Goal: Task Accomplishment & Management: Use online tool/utility

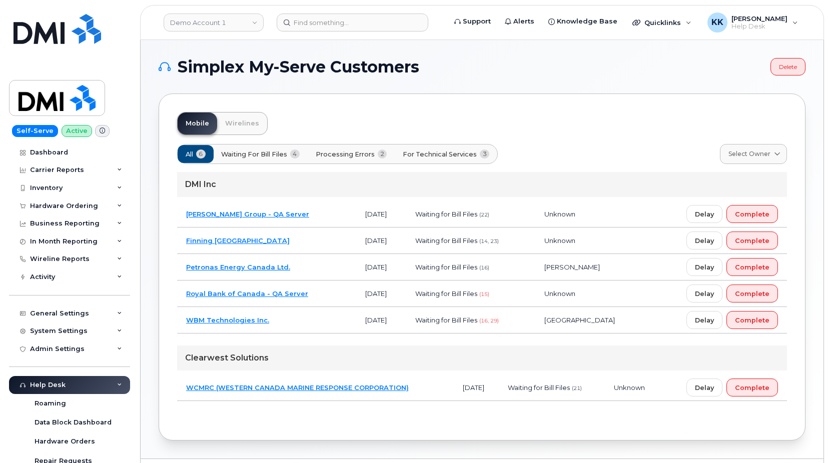
click at [373, 154] on span "Processing Errors" at bounding box center [345, 155] width 59 height 10
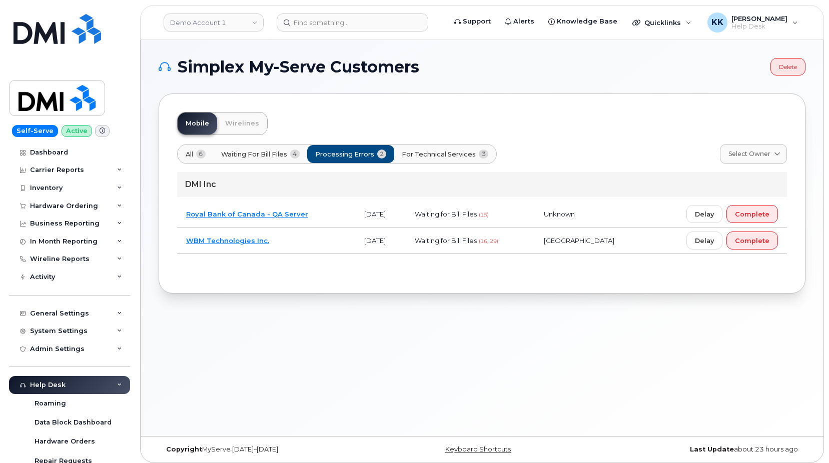
click at [340, 214] on td "Royal Bank of Canada - QA Server" at bounding box center [266, 214] width 178 height 27
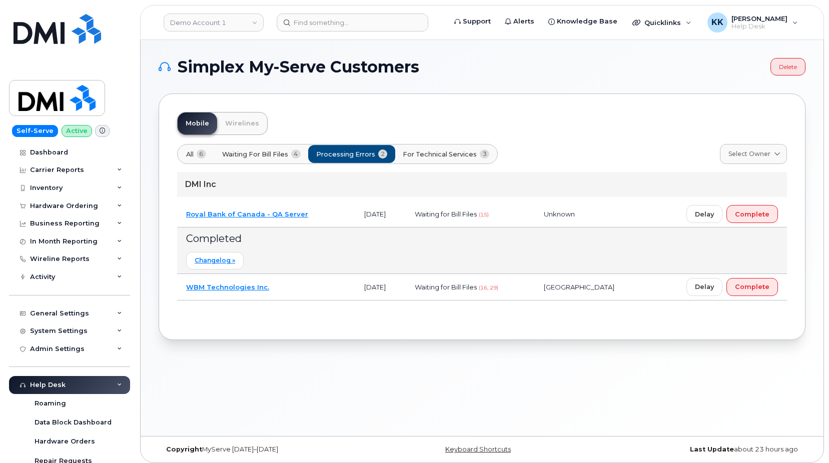
click at [198, 155] on span "6" at bounding box center [202, 154] width 10 height 9
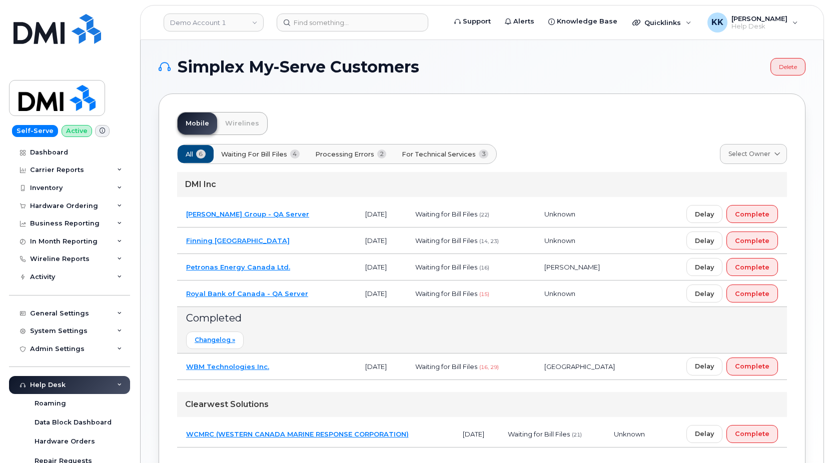
click at [324, 293] on td "Royal Bank of Canada - QA Server" at bounding box center [266, 294] width 179 height 27
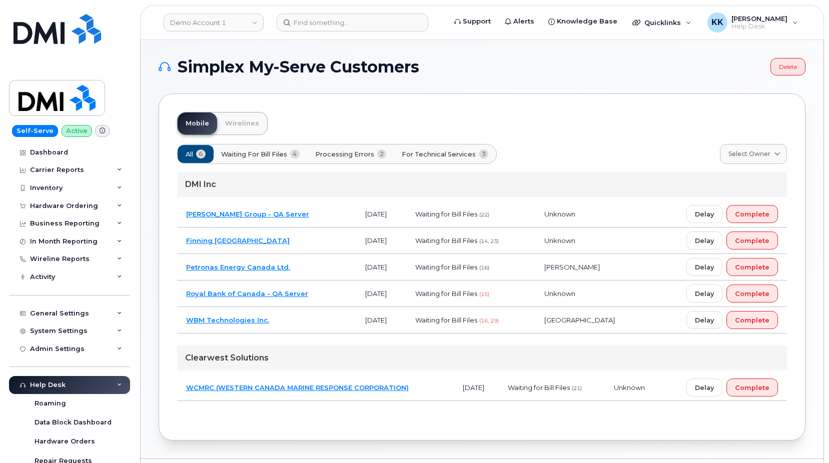
click at [318, 301] on td "Royal Bank of Canada - QA Server" at bounding box center [266, 294] width 179 height 27
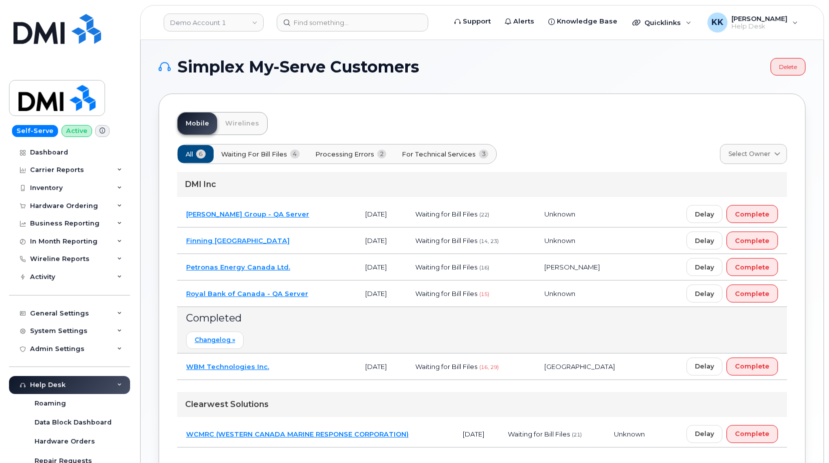
click at [316, 298] on td "Royal Bank of Canada - QA Server" at bounding box center [266, 294] width 179 height 27
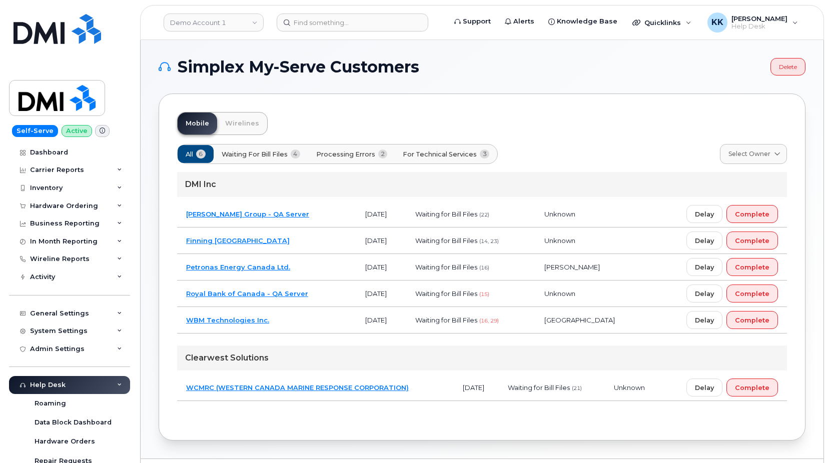
click at [289, 155] on button "Waiting for Bill Files 4" at bounding box center [261, 154] width 96 height 18
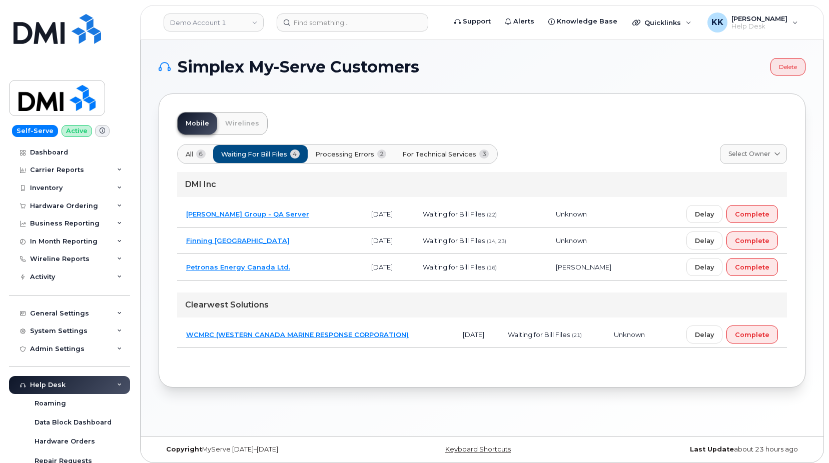
click at [468, 154] on span "For Technical Services" at bounding box center [439, 155] width 74 height 10
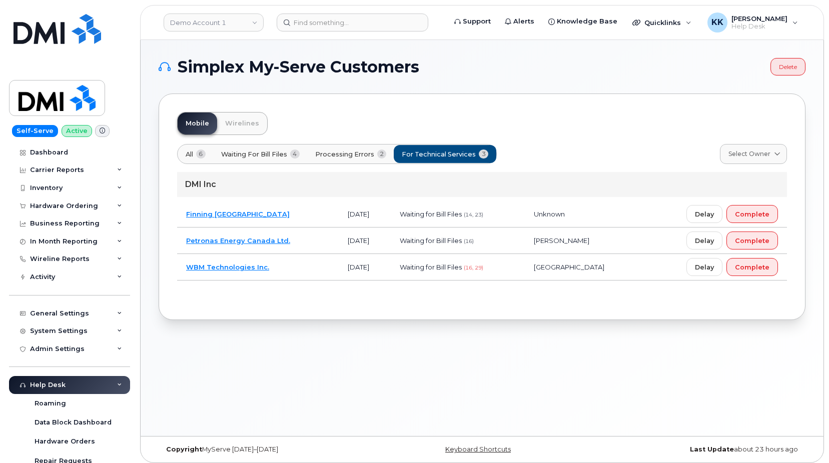
click at [316, 272] on td "WBM Technologies Inc." at bounding box center [258, 267] width 162 height 27
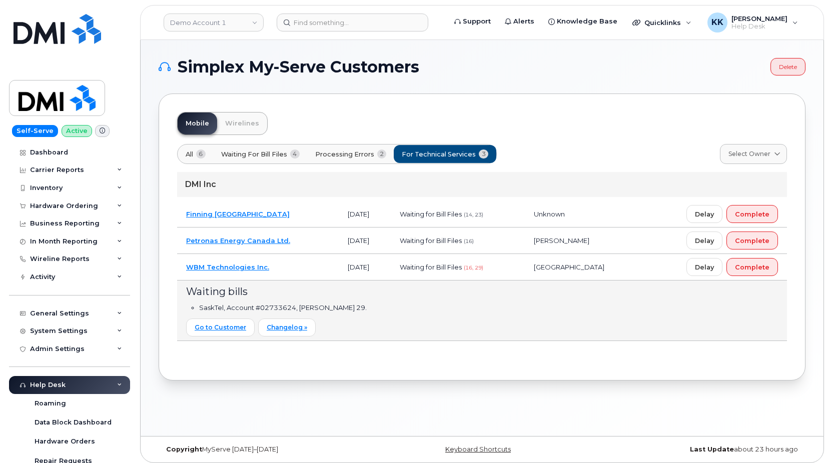
click at [315, 271] on td "WBM Technologies Inc." at bounding box center [258, 267] width 162 height 27
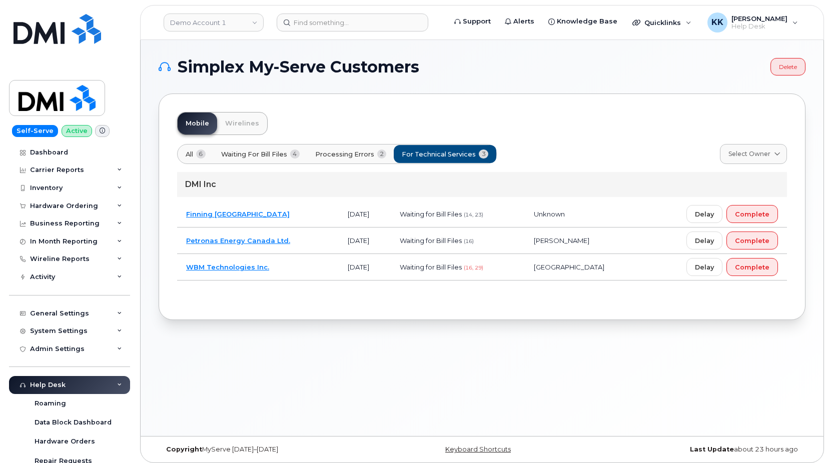
click at [320, 245] on td "Petronas Energy Canada Ltd." at bounding box center [258, 241] width 162 height 27
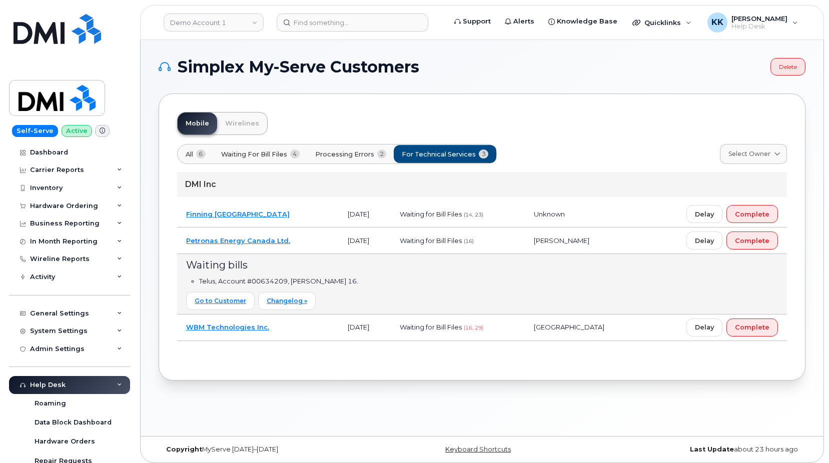
click at [313, 217] on td "Finning Canada" at bounding box center [258, 214] width 162 height 27
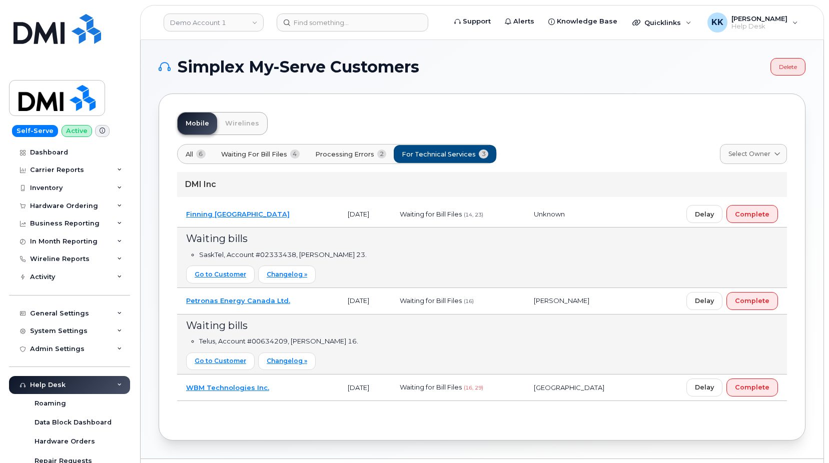
click at [313, 217] on td "Finning Canada" at bounding box center [258, 214] width 162 height 27
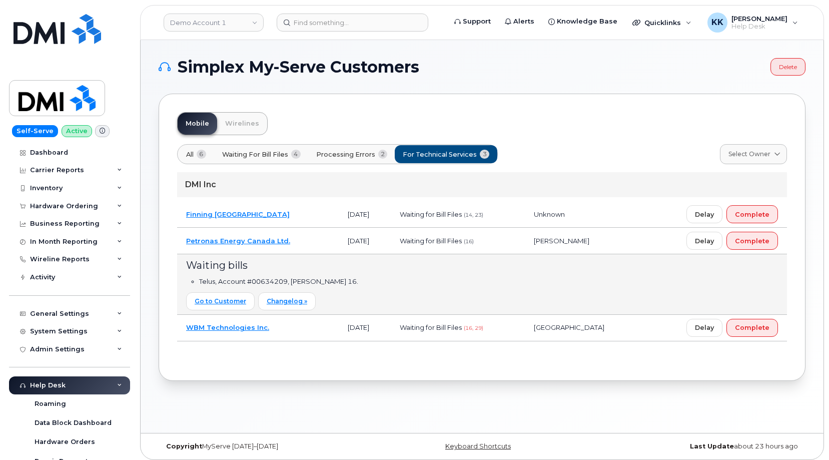
click at [193, 154] on span "All" at bounding box center [190, 155] width 8 height 10
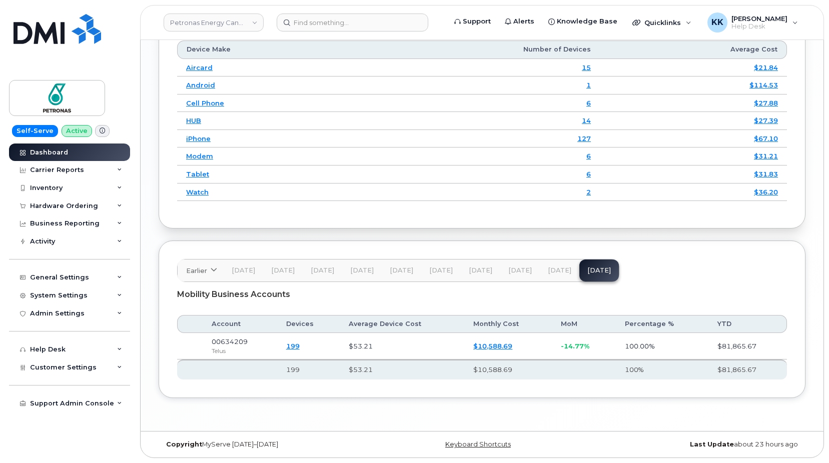
scroll to position [1263, 0]
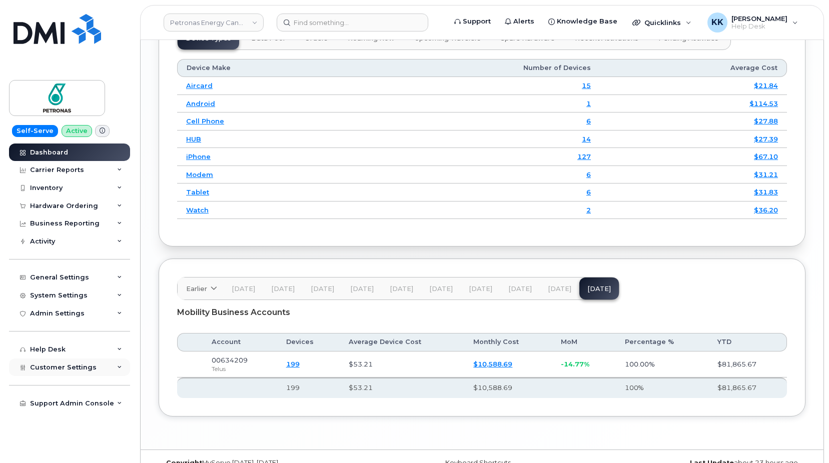
click at [67, 367] on span "Customer Settings" at bounding box center [63, 368] width 67 height 8
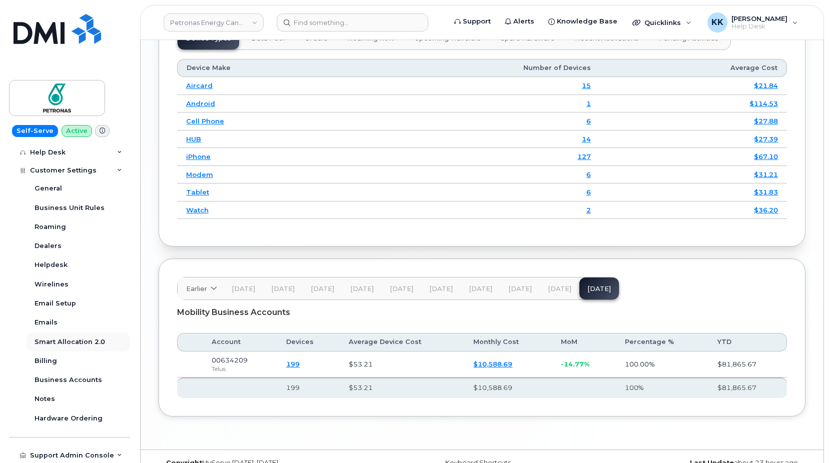
scroll to position [198, 0]
click at [58, 378] on div "Business Accounts" at bounding box center [69, 379] width 68 height 9
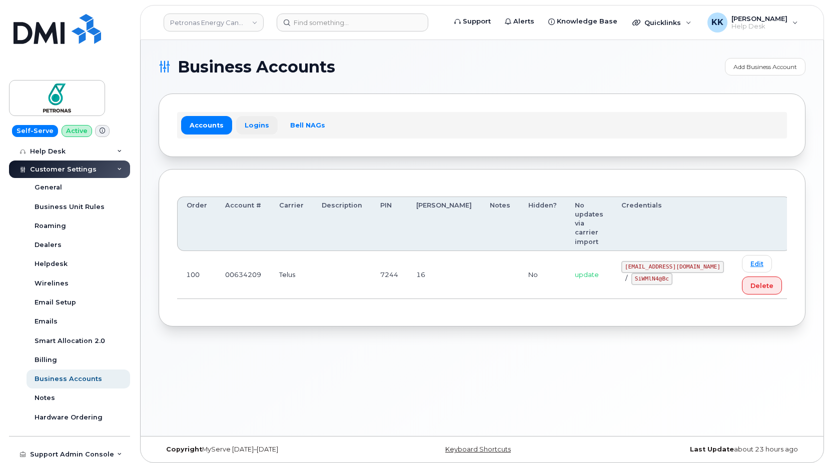
click at [249, 131] on link "Logins" at bounding box center [257, 125] width 42 height 18
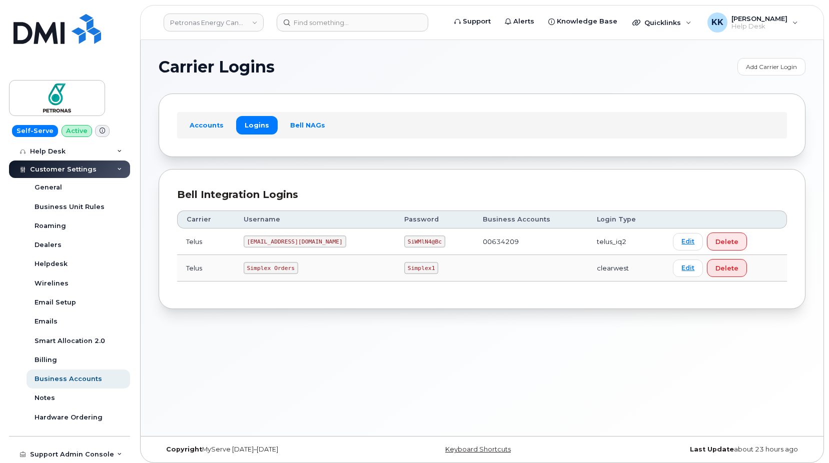
click at [297, 244] on code "634209@myserve.co" at bounding box center [295, 242] width 103 height 12
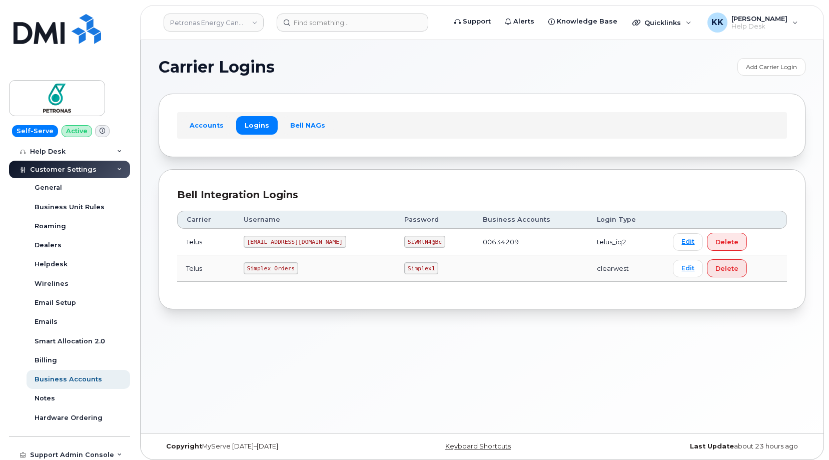
click at [404, 238] on code "SiWMlN4@Bc" at bounding box center [424, 242] width 41 height 12
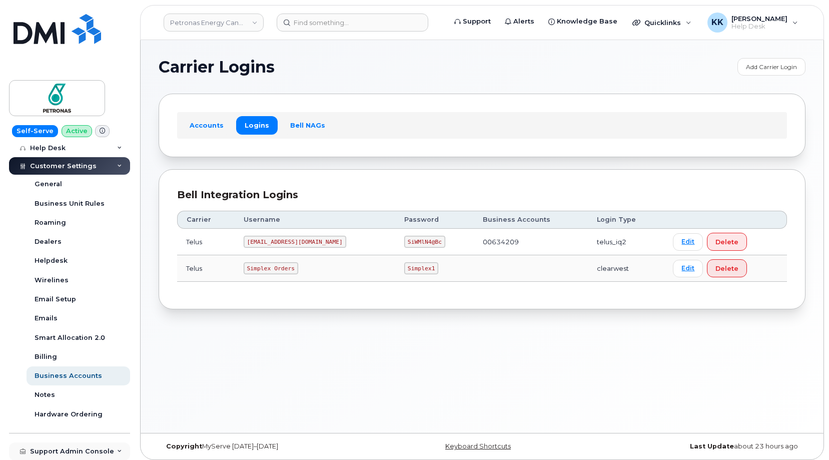
click at [66, 447] on div "Support Admin Console" at bounding box center [69, 451] width 121 height 18
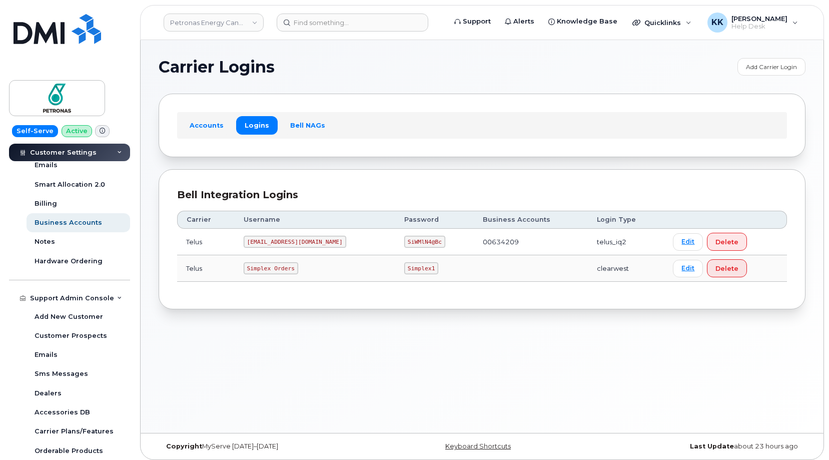
scroll to position [393, 0]
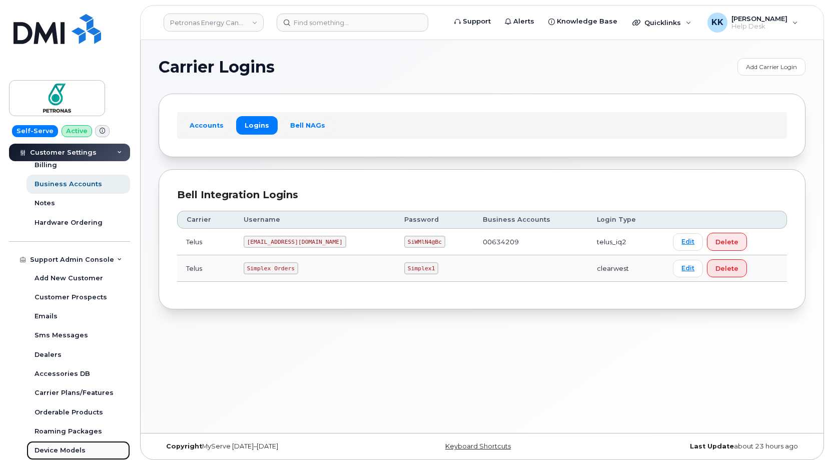
click at [62, 447] on div "Device Models" at bounding box center [60, 450] width 51 height 9
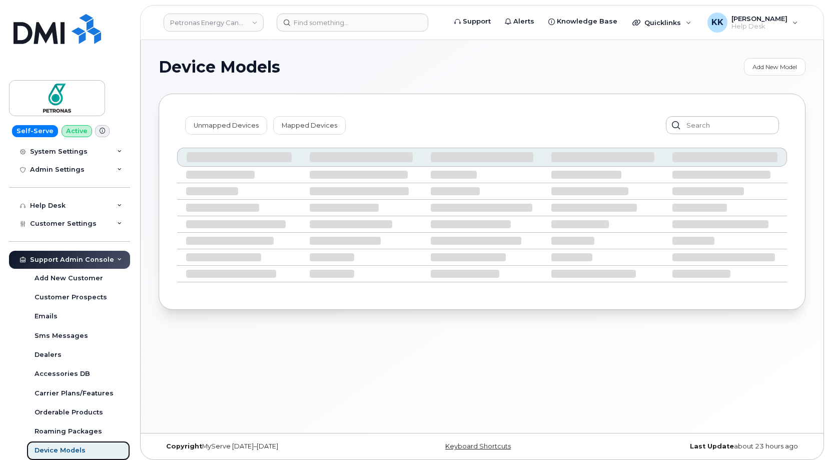
scroll to position [144, 0]
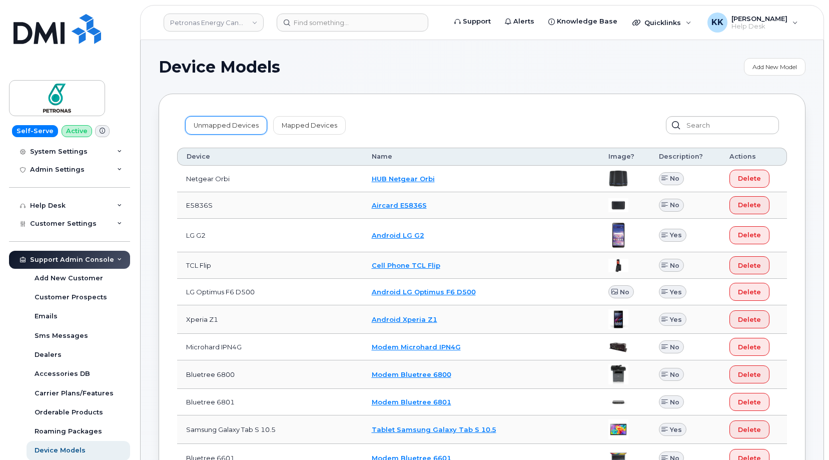
click at [225, 125] on link "Unmapped Devices" at bounding box center [226, 125] width 82 height 18
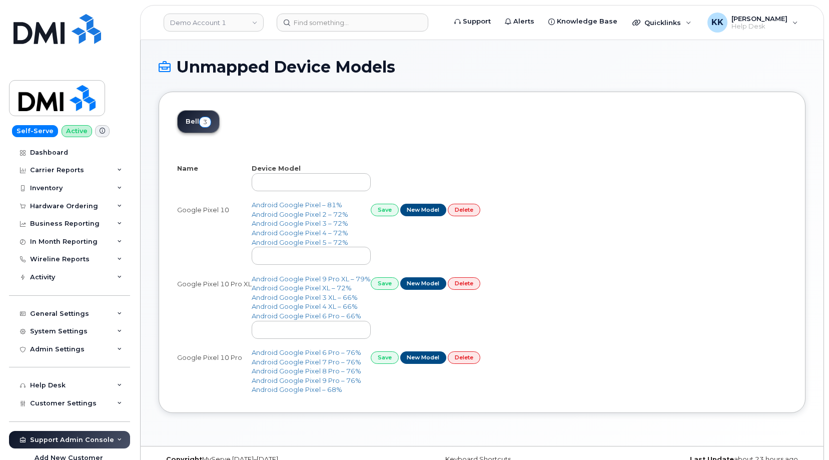
select select "25"
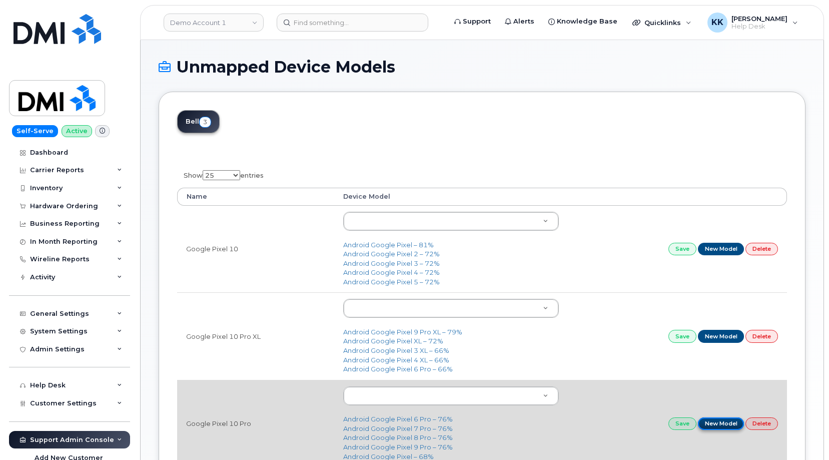
click at [714, 420] on link "New Model" at bounding box center [721, 423] width 47 height 13
type input "Google Pixel 10 Pro"
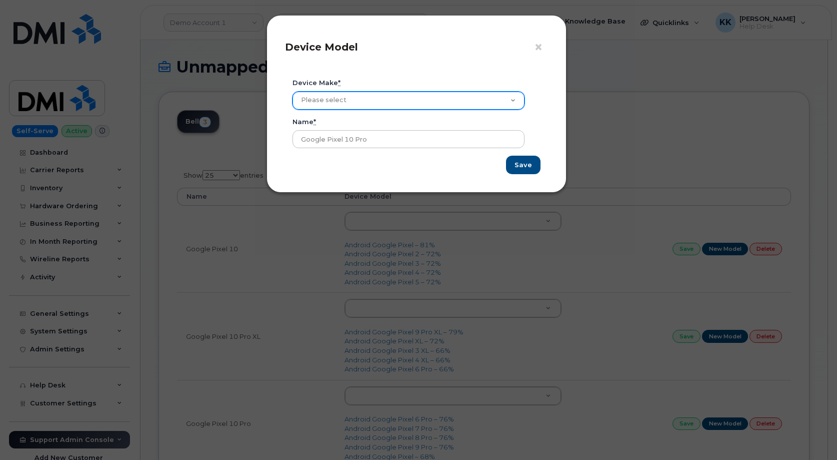
click at [293, 92] on select "Please select Aircard Android Blackberry Cell Phone GPS HUB iPhone Laptop [PERS…" at bounding box center [409, 101] width 232 height 18
select select "3"
click option "Android" at bounding box center [0, 0] width 0 height 0
click at [516, 163] on input "Save" at bounding box center [523, 165] width 35 height 19
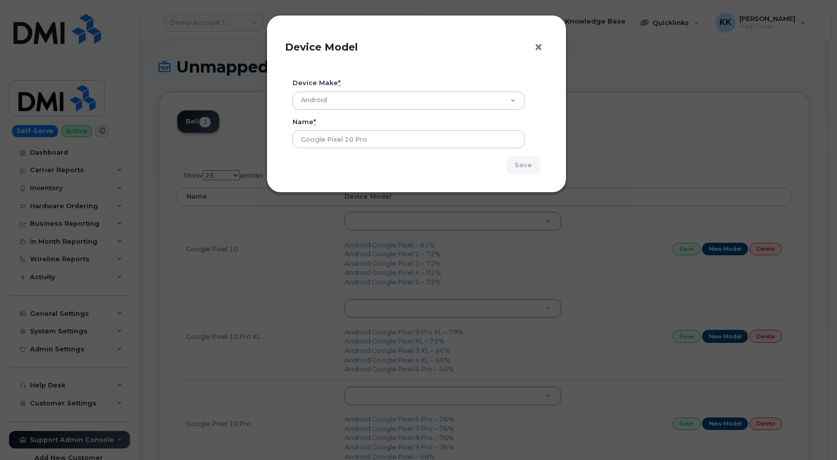
click at [540, 47] on span "×" at bounding box center [538, 47] width 9 height 19
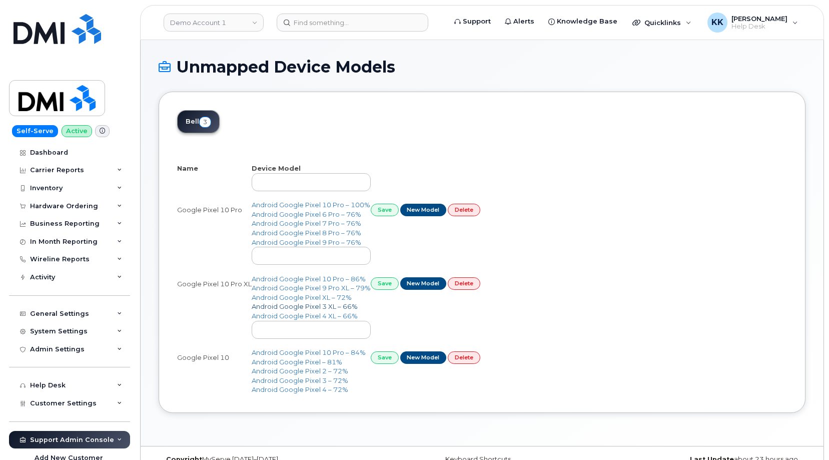
select select "25"
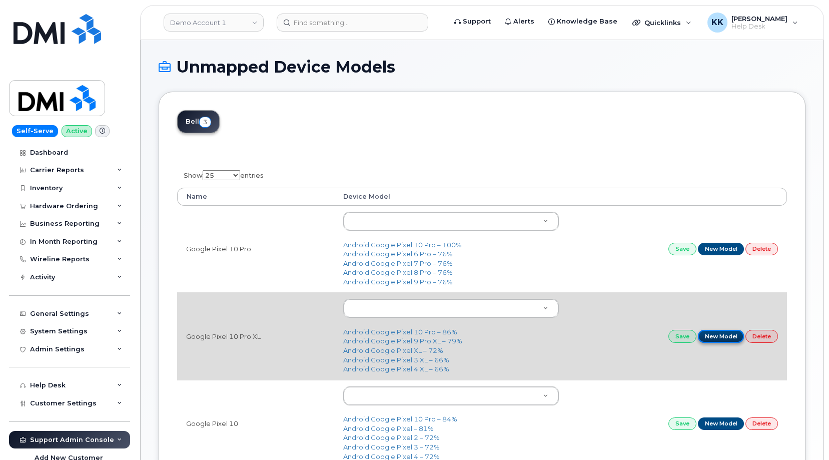
click at [725, 339] on link "New Model" at bounding box center [721, 336] width 47 height 13
select select
type input "Google Pixel 10 Pro XL"
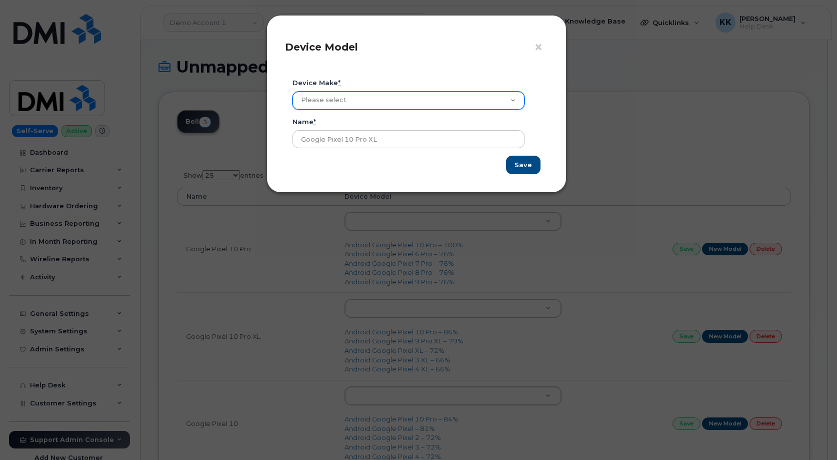
click at [293, 92] on select "Please select Aircard Android Blackberry Cell Phone GPS HUB iPhone Laptop [PERS…" at bounding box center [409, 101] width 232 height 18
select select "3"
click option "Android" at bounding box center [0, 0] width 0 height 0
click at [522, 168] on input "Save" at bounding box center [523, 165] width 35 height 19
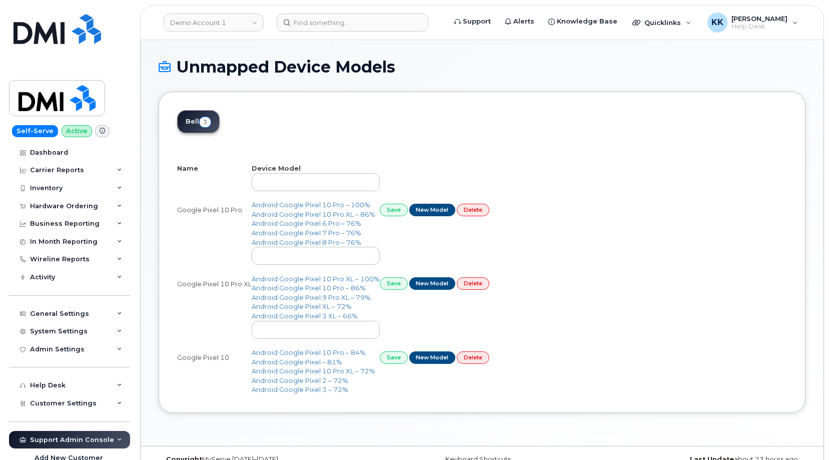
select select "25"
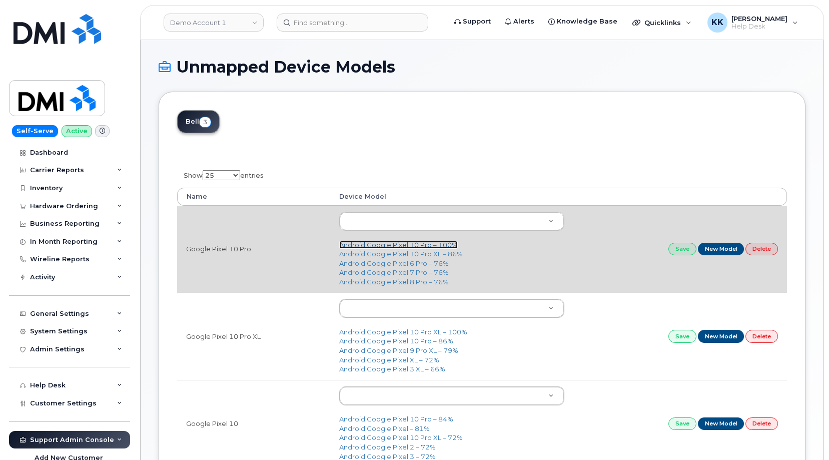
click at [405, 245] on link "Android Google Pixel 10 Pro – 100%" at bounding box center [398, 245] width 119 height 8
type input "2902"
click at [676, 249] on link "Save" at bounding box center [682, 249] width 28 height 13
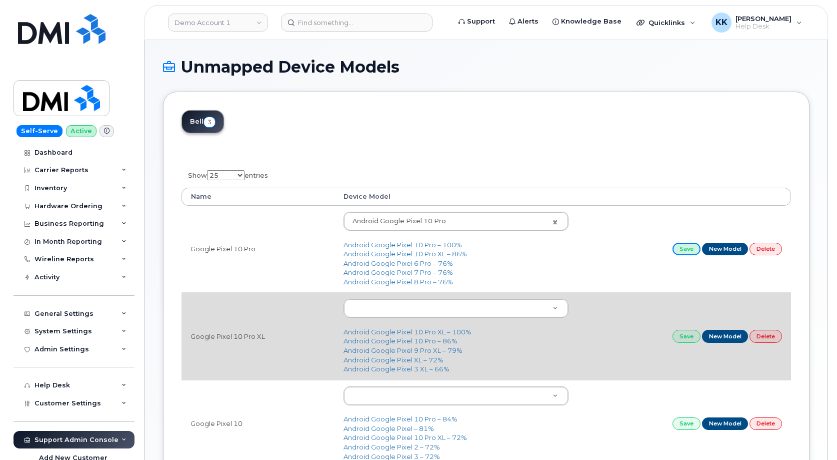
scroll to position [51, 0]
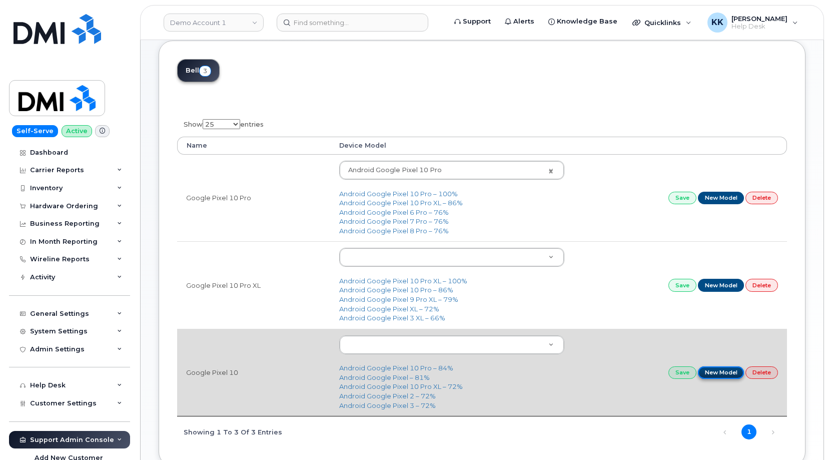
click at [714, 370] on link "New Model" at bounding box center [721, 372] width 47 height 13
select select
type input "Google Pixel 10"
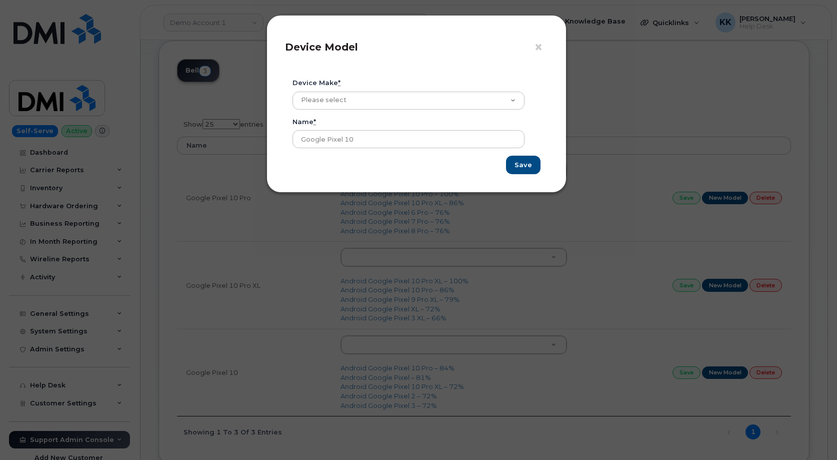
click at [361, 112] on div "Device make * Please select Aircard Android Blackberry Cell Phone GPS HUB iPhon…" at bounding box center [416, 97] width 263 height 39
click at [293, 92] on select "Please select Aircard Android Blackberry Cell Phone GPS HUB iPhone Laptop [PERS…" at bounding box center [409, 101] width 232 height 18
select select "3"
click option "Android" at bounding box center [0, 0] width 0 height 0
click at [516, 168] on input "Save" at bounding box center [523, 165] width 35 height 19
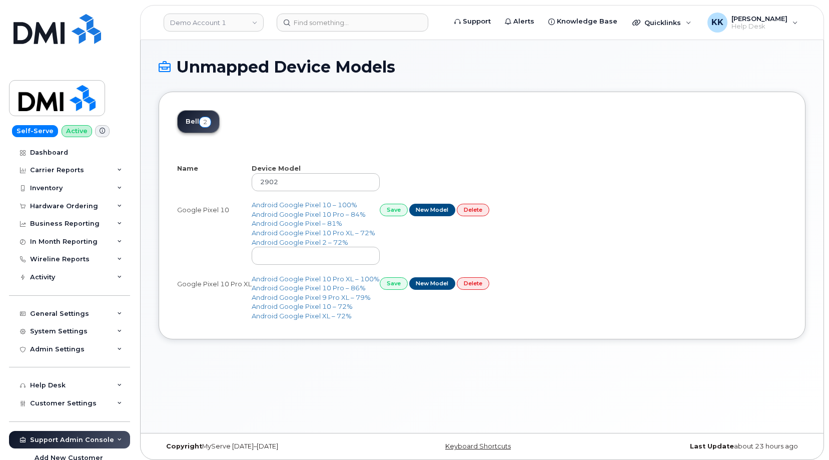
select select "25"
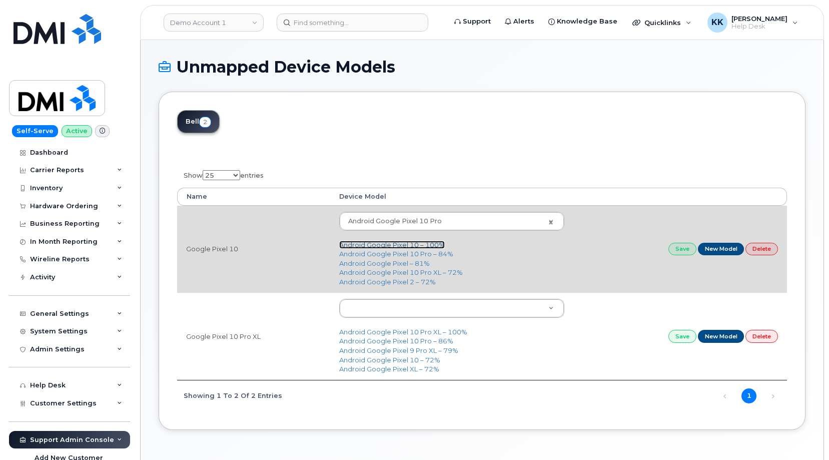
click at [415, 244] on link "Android Google Pixel 10 – 100%" at bounding box center [392, 245] width 106 height 8
type input "2904"
click at [671, 254] on link "Save" at bounding box center [682, 249] width 28 height 13
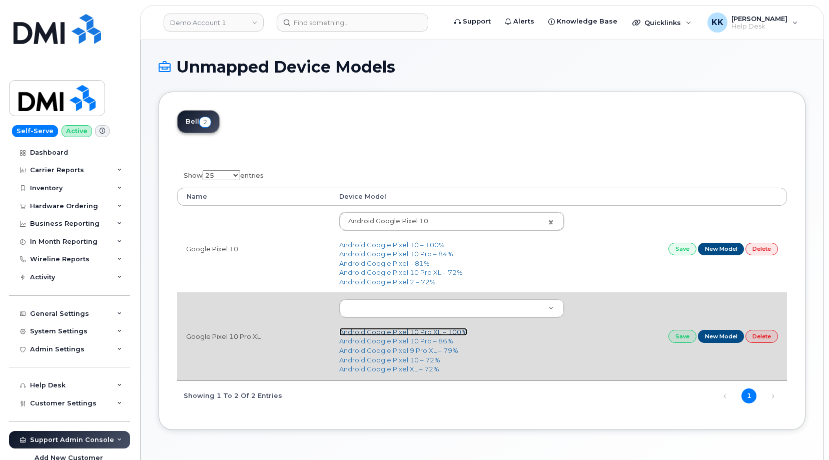
click at [403, 334] on link "Android Google Pixel 10 Pro XL – 100%" at bounding box center [403, 332] width 128 height 8
type input "2903"
click at [682, 341] on link "Save" at bounding box center [682, 336] width 28 height 13
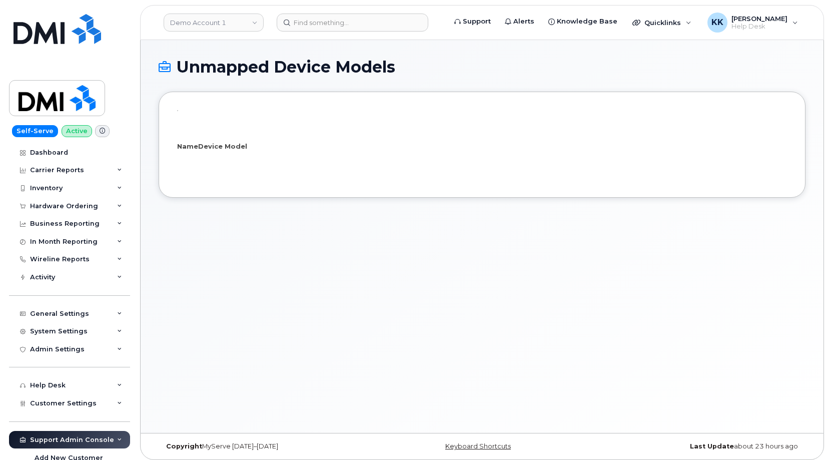
select select "25"
